Goal: Information Seeking & Learning: Learn about a topic

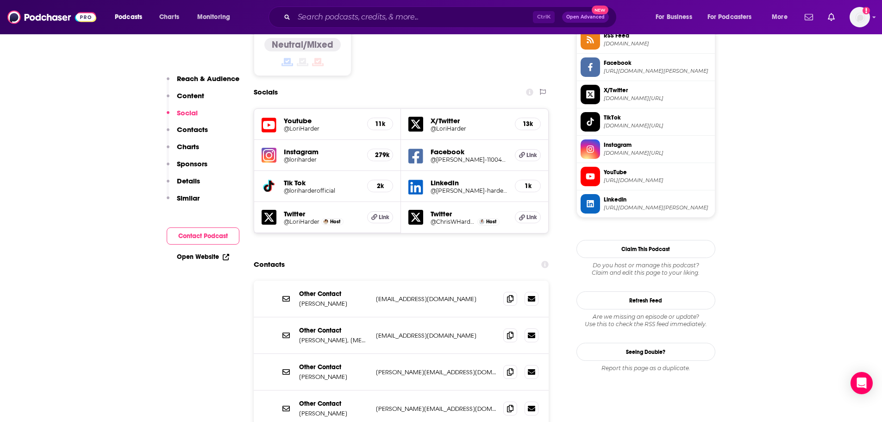
scroll to position [787, 0]
click at [331, 23] on input "Search podcasts, credits, & more..." at bounding box center [413, 17] width 239 height 15
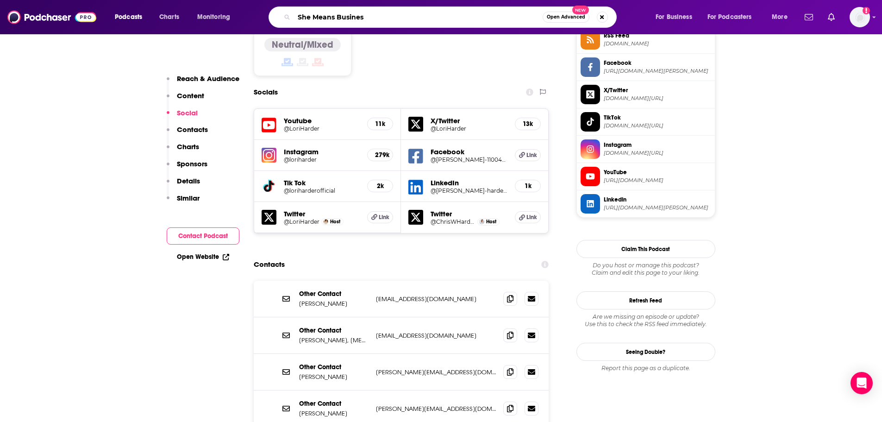
type input "She Means Business"
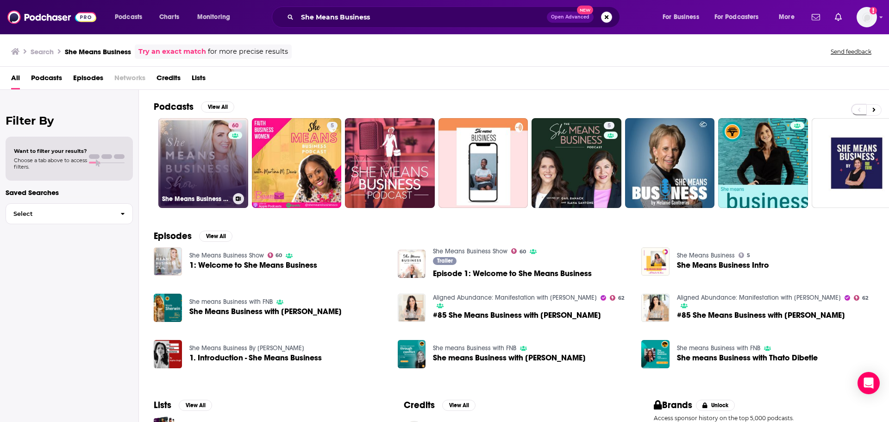
click at [210, 170] on link "60 She Means Business Show" at bounding box center [203, 163] width 90 height 90
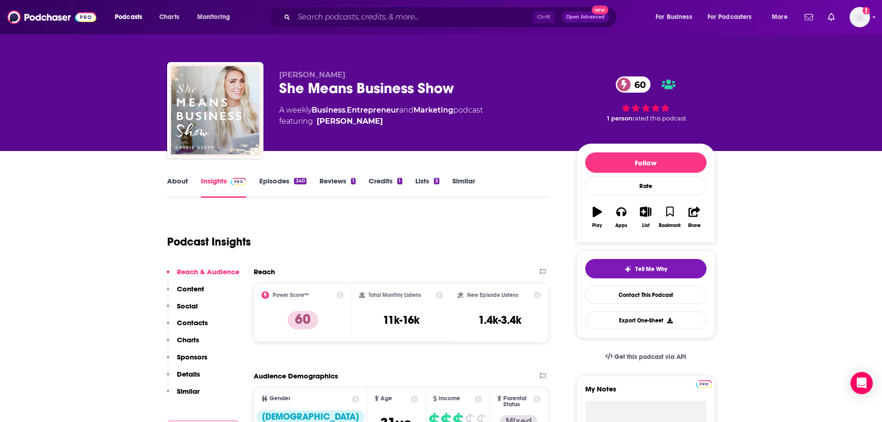
click at [174, 181] on link "About" at bounding box center [177, 186] width 21 height 21
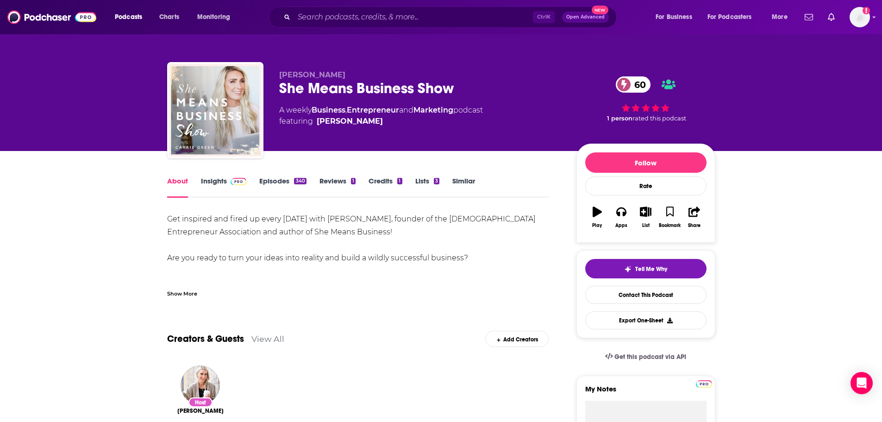
click at [190, 291] on div "Show More" at bounding box center [182, 292] width 30 height 9
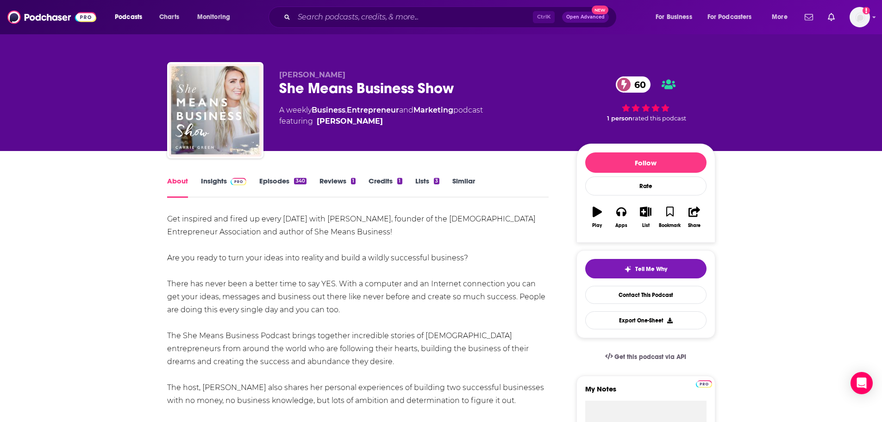
click at [215, 183] on link "Insights" at bounding box center [224, 186] width 46 height 21
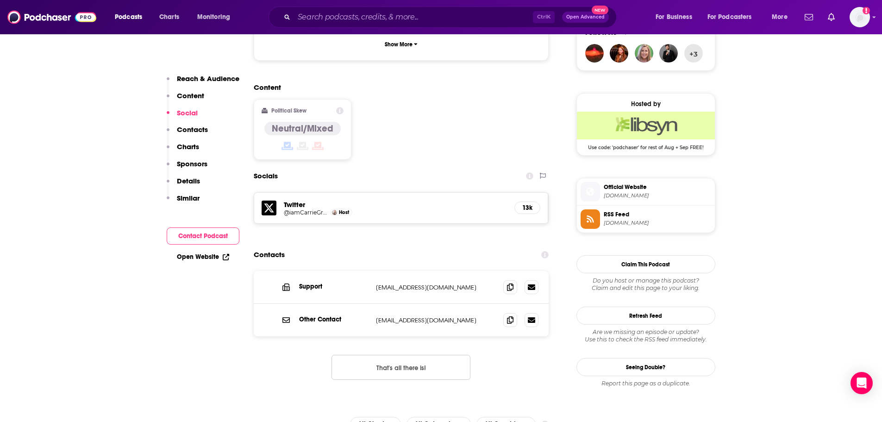
scroll to position [694, 0]
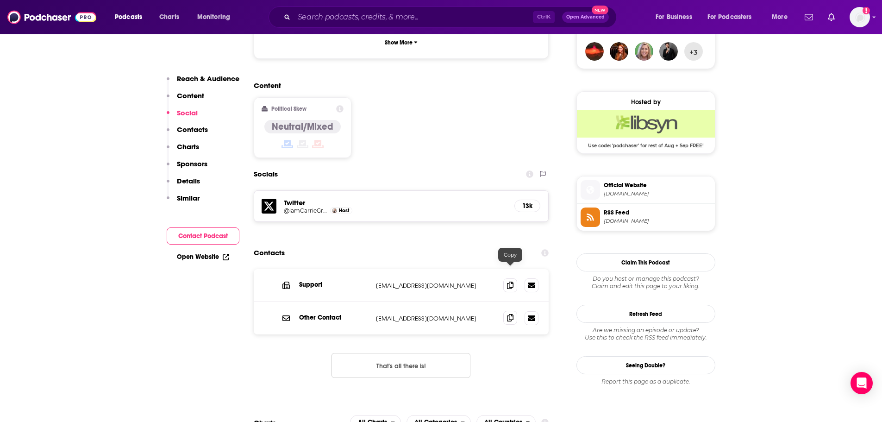
click at [508, 314] on icon at bounding box center [510, 317] width 6 height 7
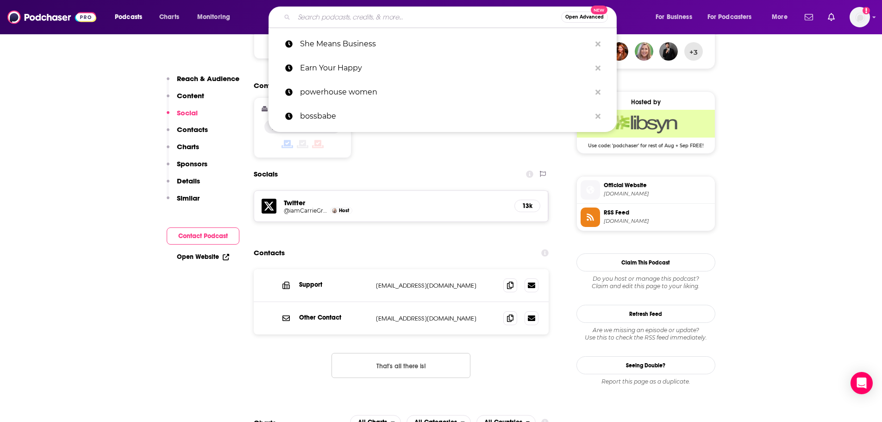
click at [402, 18] on input "Search podcasts, credits, & more..." at bounding box center [427, 17] width 267 height 15
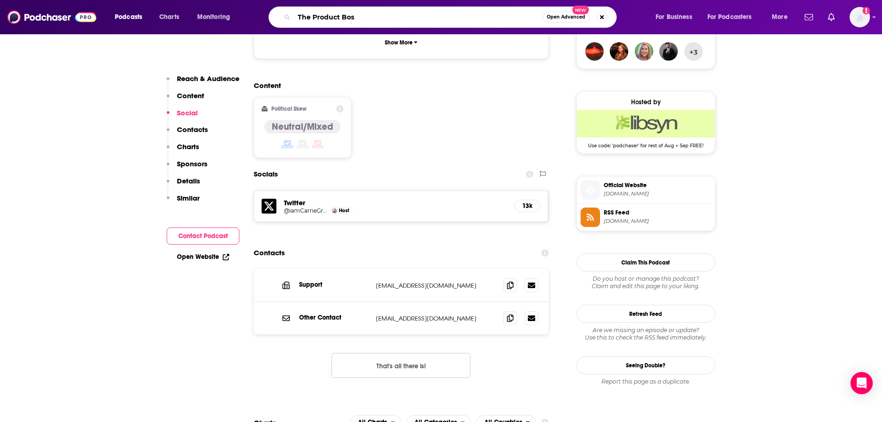
type input "The Product Boss"
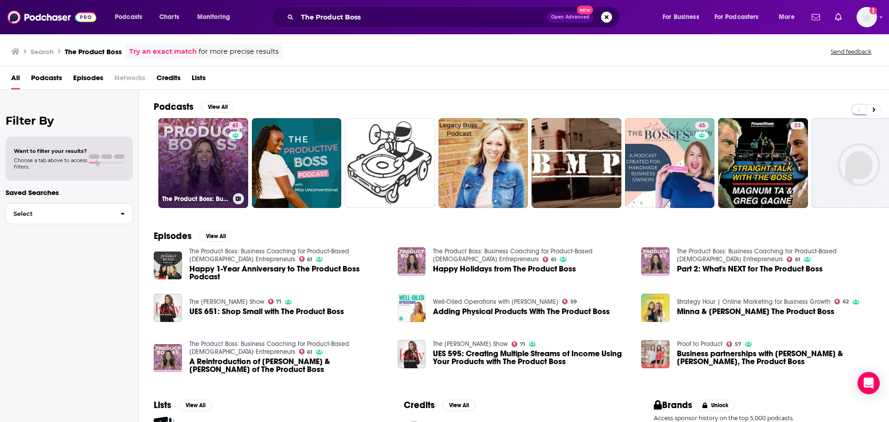
click at [213, 164] on link "61 The Product Boss: Business Coaching for Product-Based [DEMOGRAPHIC_DATA] Ent…" at bounding box center [203, 163] width 90 height 90
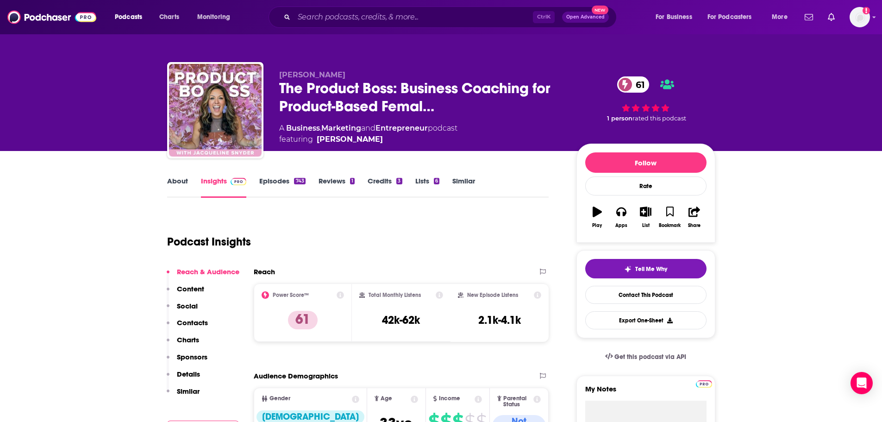
click at [173, 184] on link "About" at bounding box center [177, 186] width 21 height 21
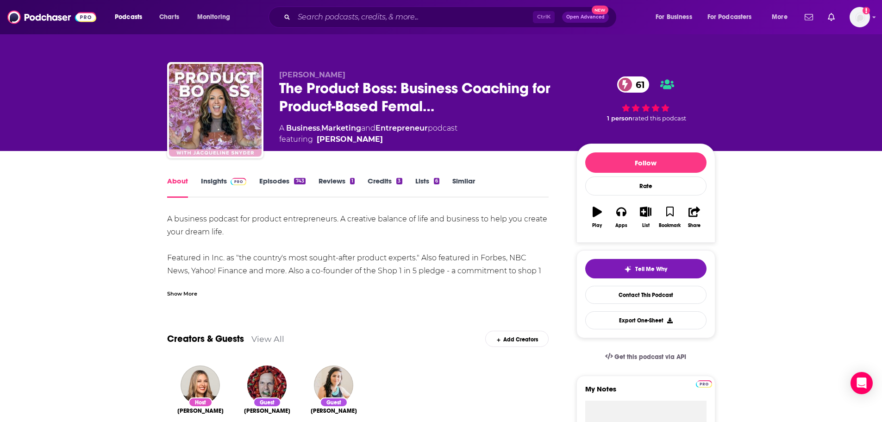
click at [189, 293] on div "Show More" at bounding box center [182, 292] width 30 height 9
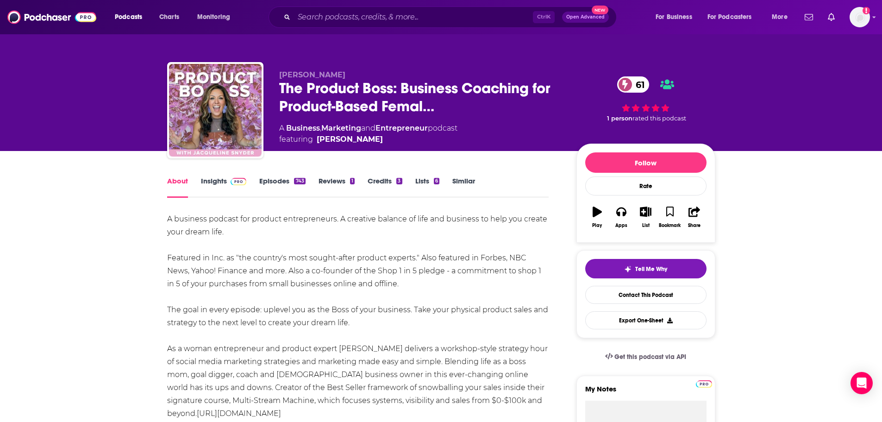
click at [211, 182] on link "Insights" at bounding box center [224, 186] width 46 height 21
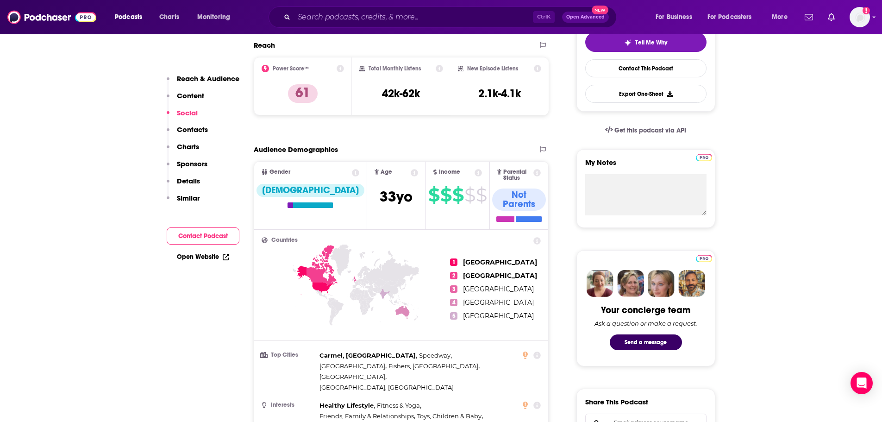
scroll to position [648, 0]
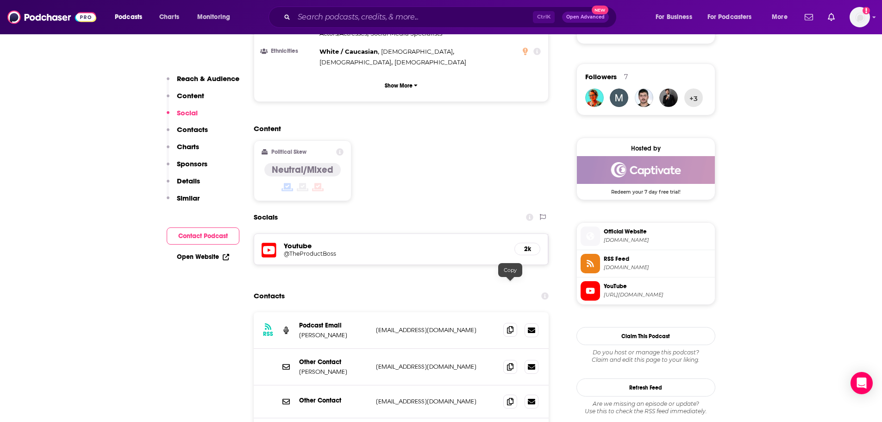
click at [504, 323] on span at bounding box center [510, 330] width 14 height 14
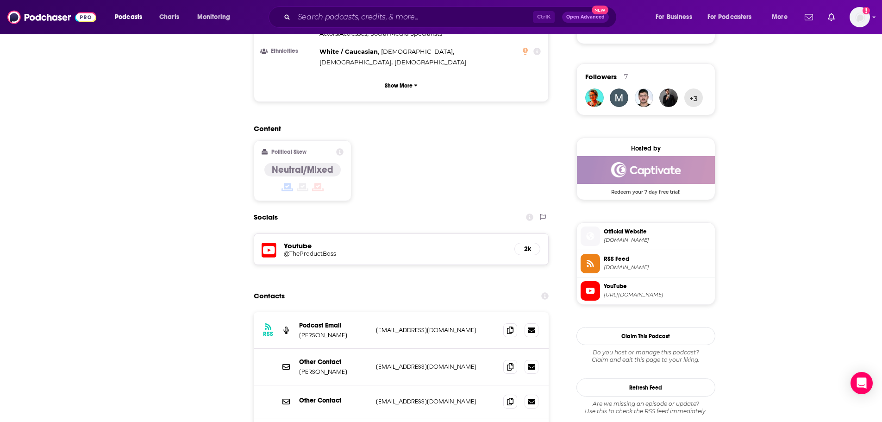
scroll to position [46, 0]
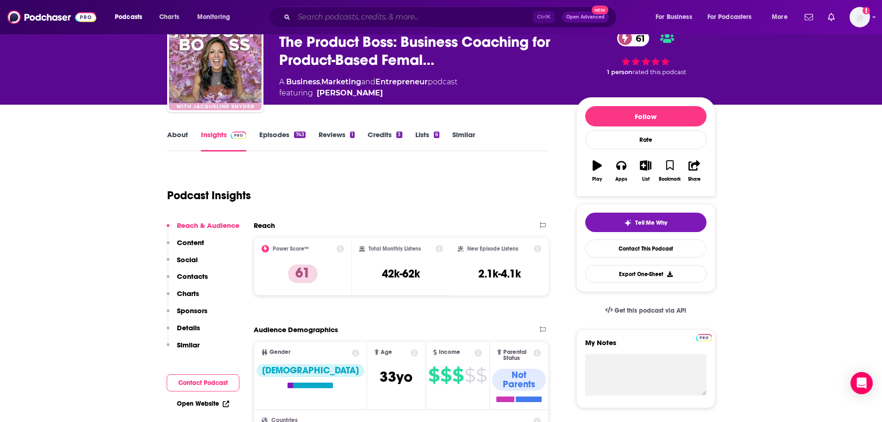
click at [371, 16] on input "Search podcasts, credits, & more..." at bounding box center [413, 17] width 239 height 15
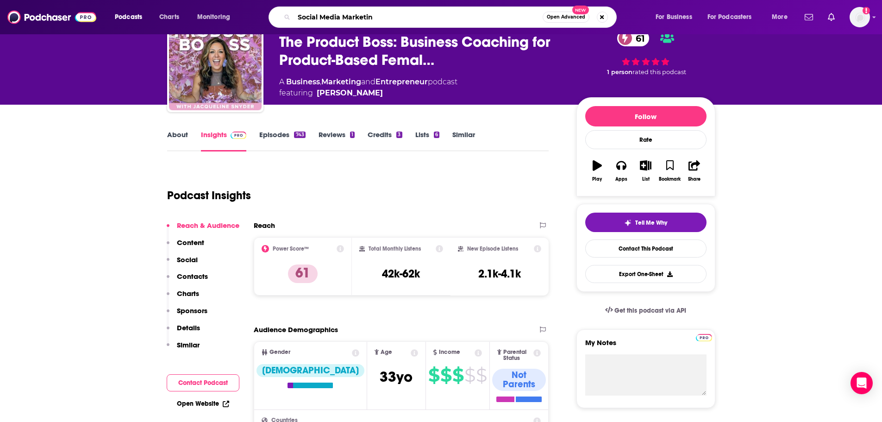
type input "Social Media Marketing"
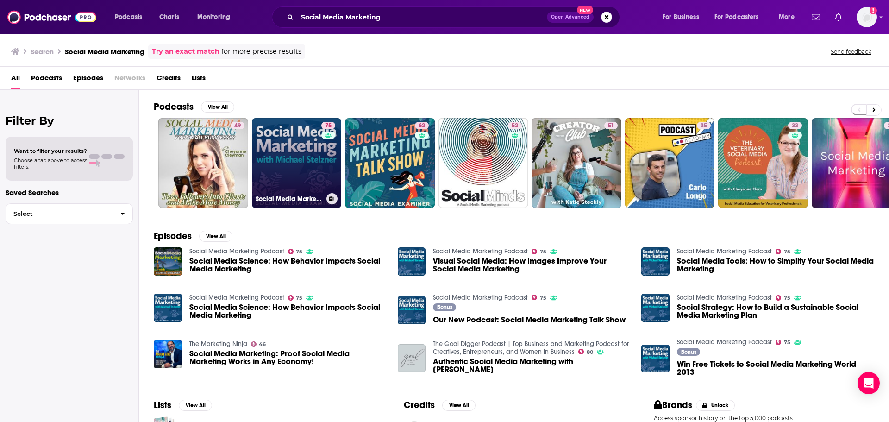
click at [308, 174] on link "75 Social Media Marketing Podcast" at bounding box center [297, 163] width 90 height 90
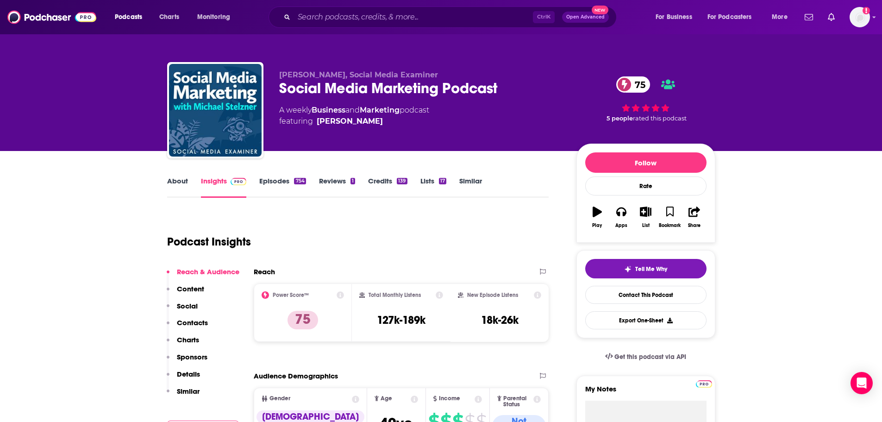
click at [180, 181] on link "About" at bounding box center [177, 186] width 21 height 21
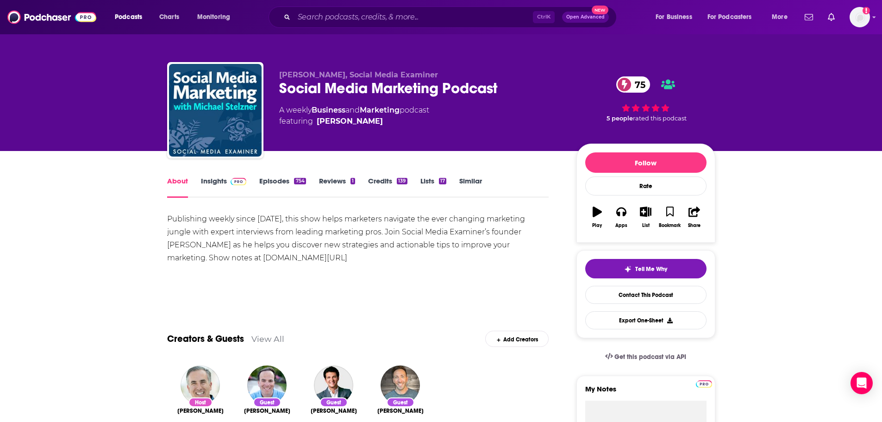
click at [274, 178] on link "Episodes 754" at bounding box center [282, 186] width 46 height 21
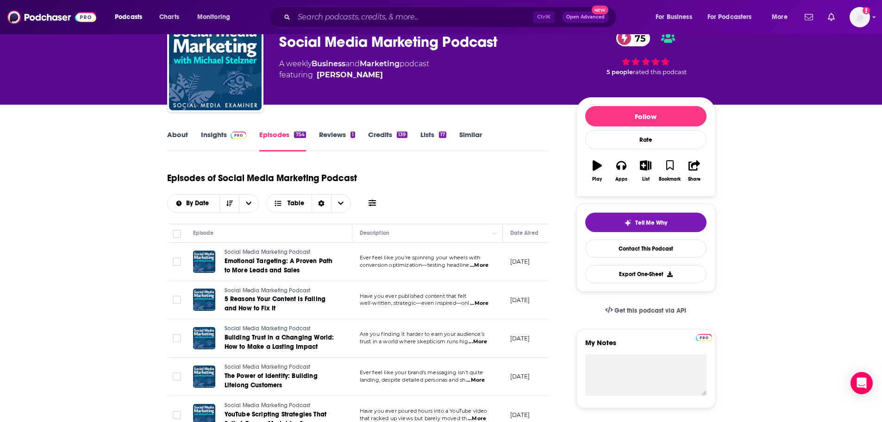
scroll to position [93, 0]
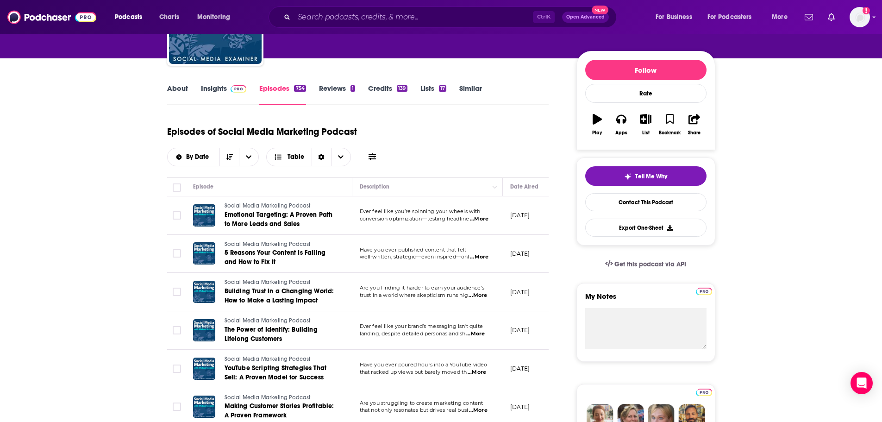
click at [218, 88] on link "Insights" at bounding box center [224, 94] width 46 height 21
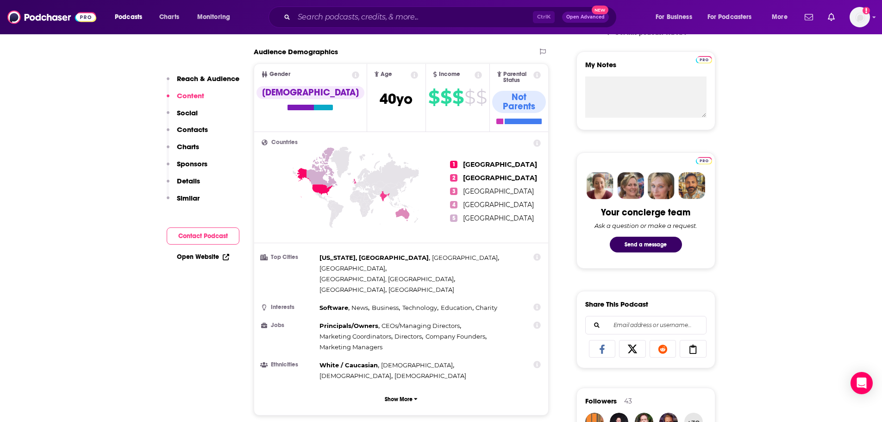
scroll to position [648, 0]
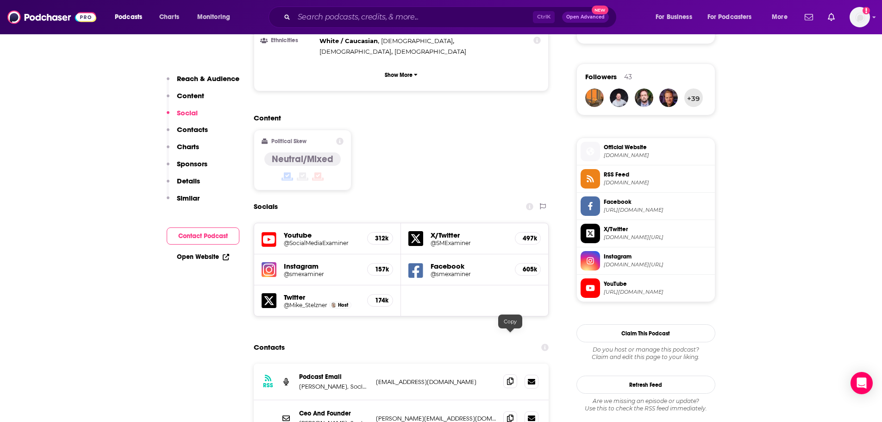
click at [512, 377] on icon at bounding box center [510, 380] width 6 height 7
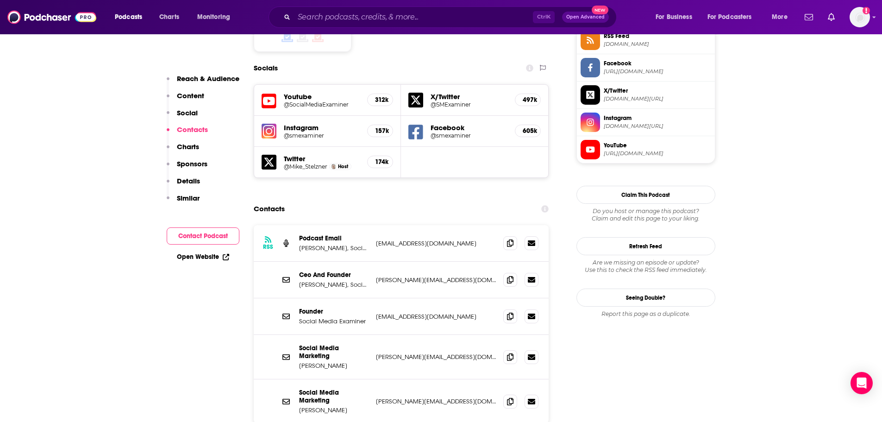
scroll to position [787, 0]
click at [507, 275] on icon at bounding box center [510, 278] width 6 height 7
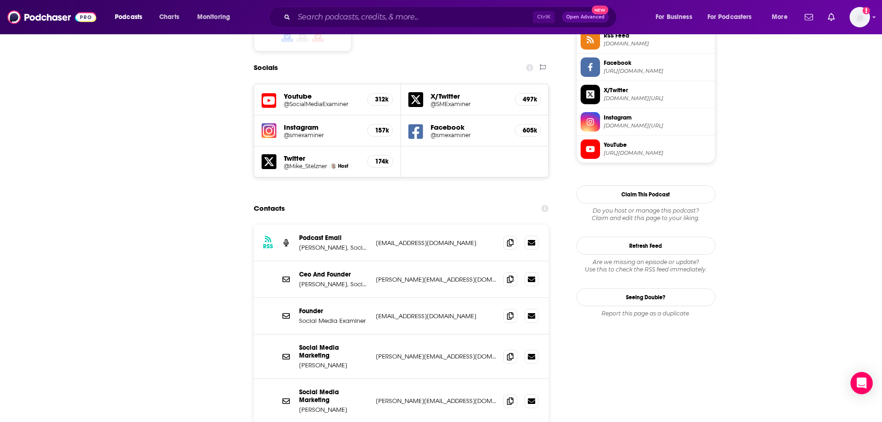
scroll to position [0, 0]
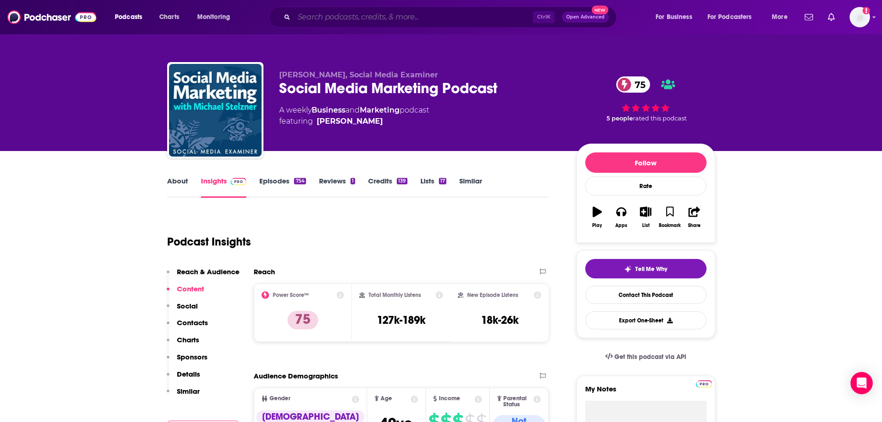
click at [339, 17] on input "Search podcasts, credits, & more..." at bounding box center [413, 17] width 239 height 15
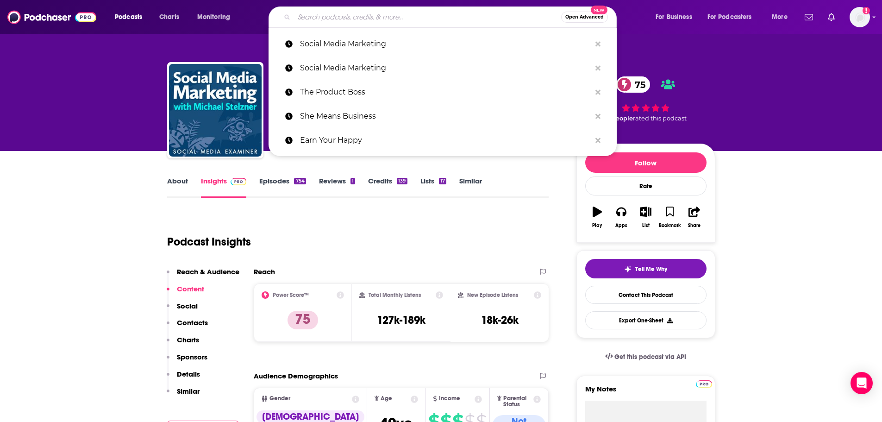
paste input "The [PERSON_NAME] Show"
type input "The [PERSON_NAME] Show"
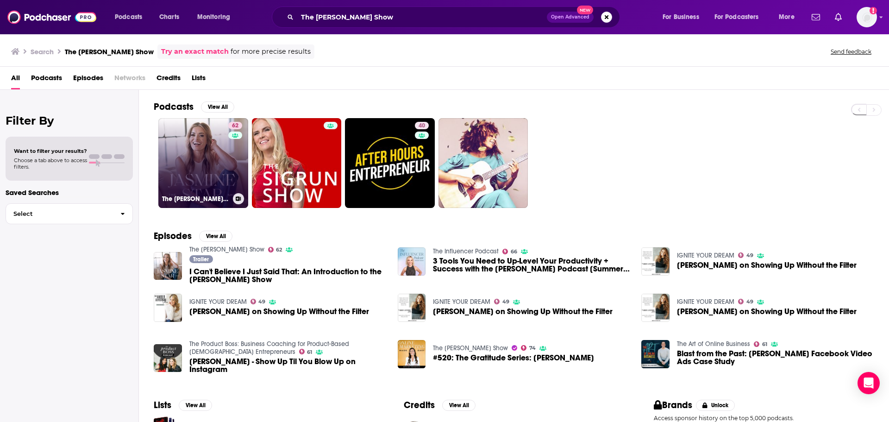
click at [223, 164] on link "62 The [PERSON_NAME] Show" at bounding box center [203, 163] width 90 height 90
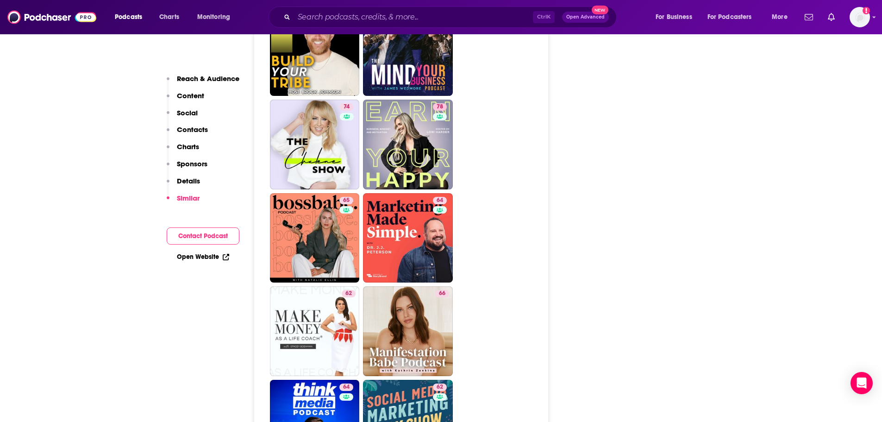
scroll to position [2407, 0]
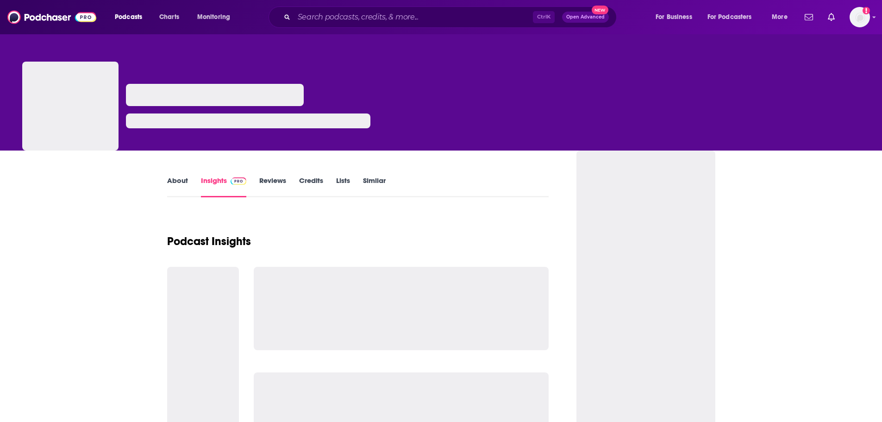
click at [171, 184] on link "About" at bounding box center [177, 186] width 21 height 21
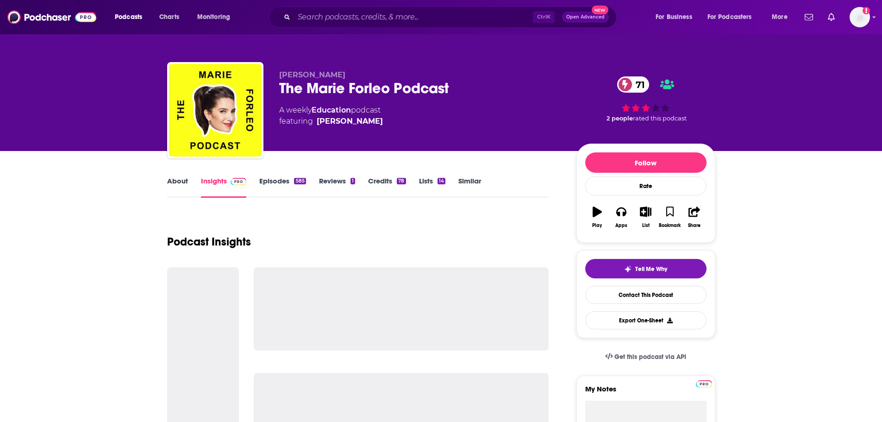
click at [175, 177] on link "About" at bounding box center [177, 186] width 21 height 21
